Goal: Navigation & Orientation: Find specific page/section

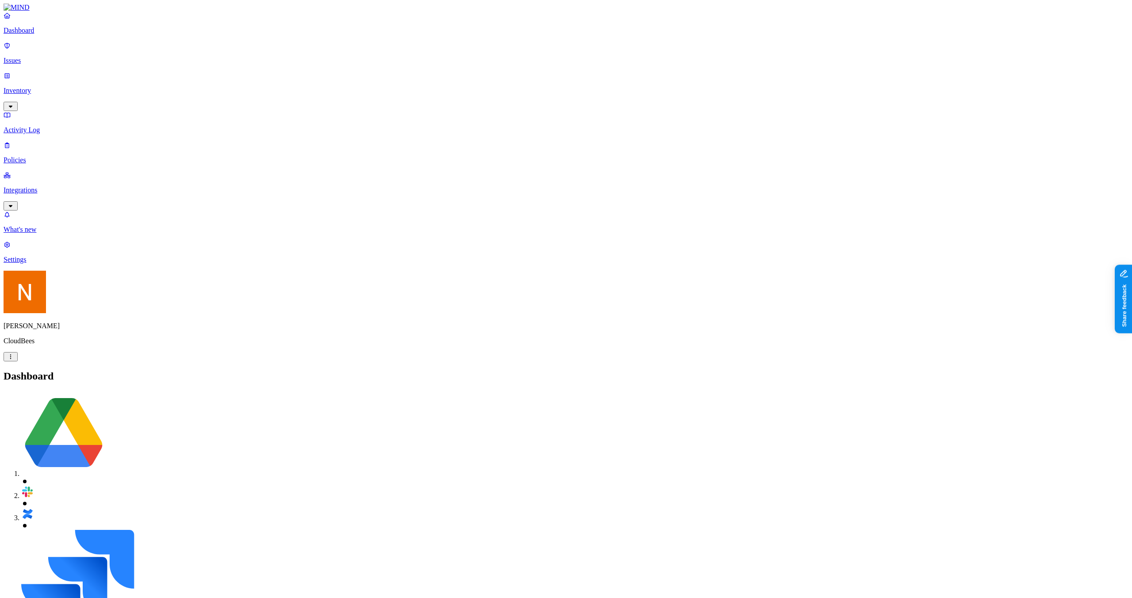
click at [46, 87] on p "Inventory" at bounding box center [566, 91] width 1125 height 8
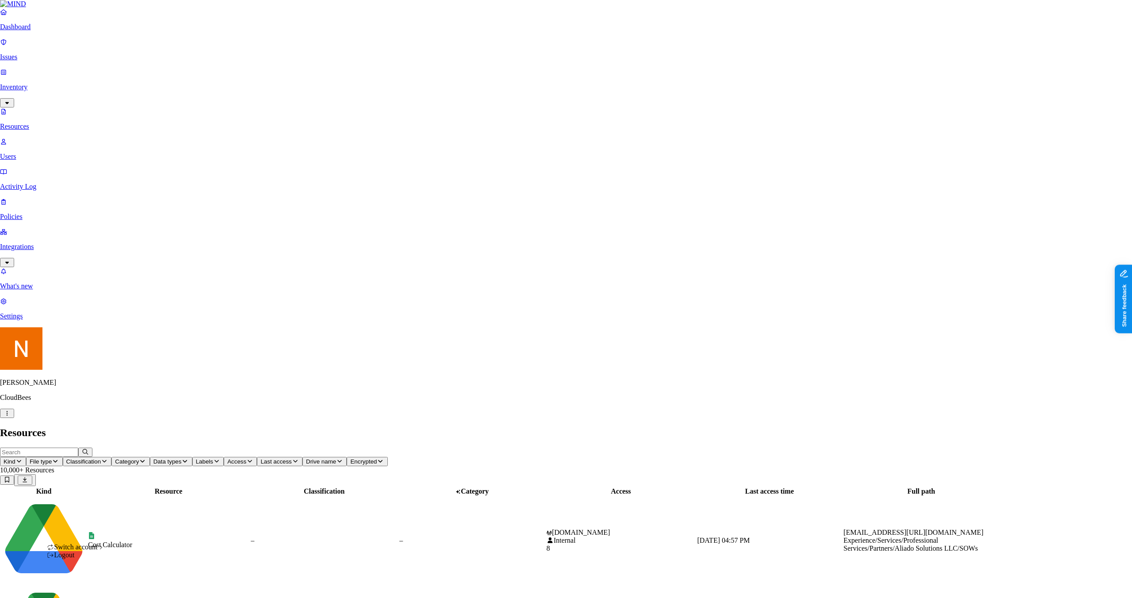
click at [160, 432] on div "ACME" at bounding box center [156, 428] width 72 height 8
